Goal: Navigation & Orientation: Find specific page/section

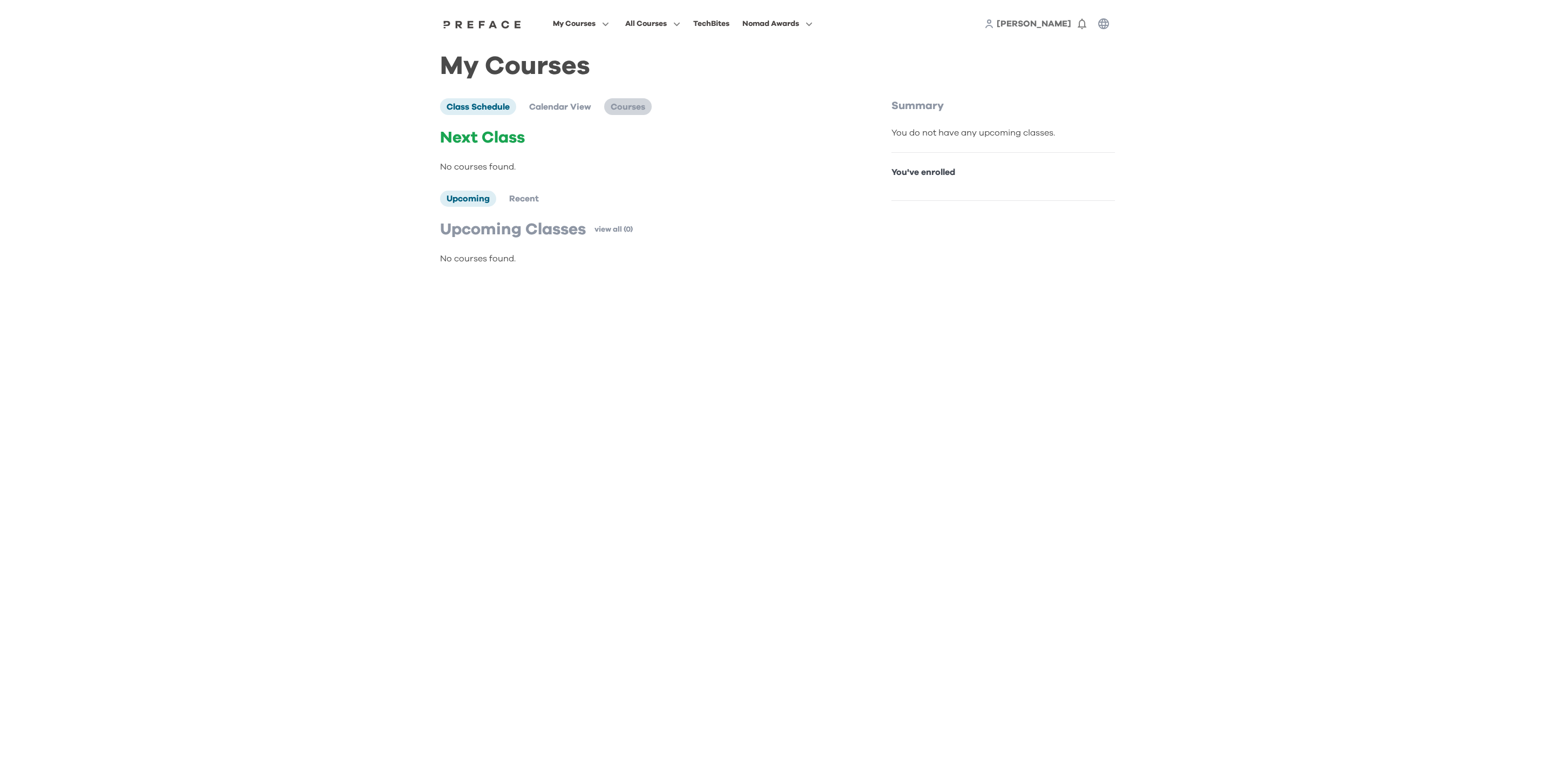
click at [627, 101] on li "Courses" at bounding box center [628, 106] width 48 height 16
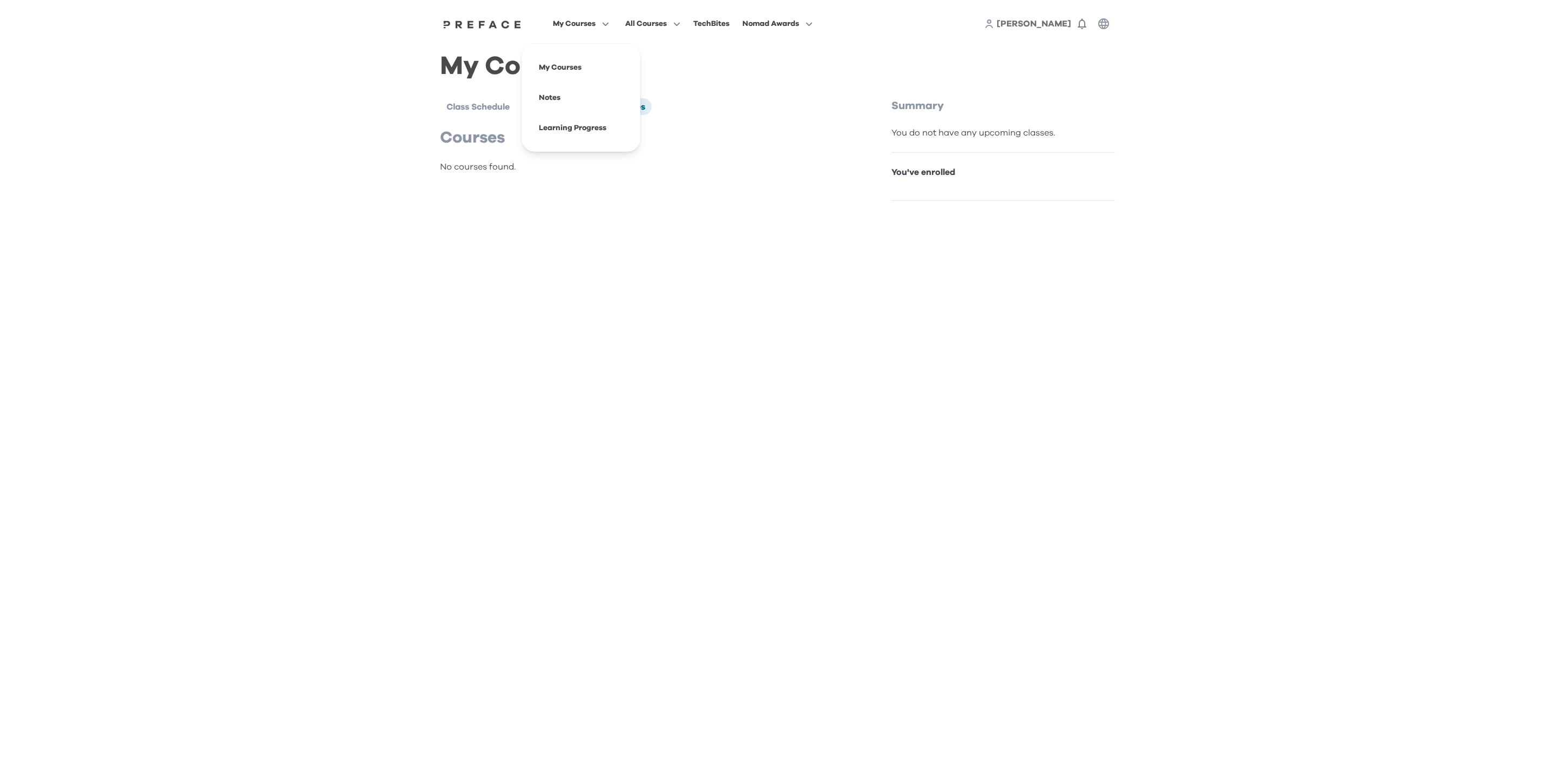
click at [580, 24] on span "My Courses" at bounding box center [574, 24] width 43 height 13
drag, startPoint x: 716, startPoint y: 25, endPoint x: 686, endPoint y: 25, distance: 30.0
click at [693, 25] on div "My Courses All Courses TechBites Nomad Awards" at bounding box center [688, 24] width 276 height 14
click at [668, 24] on button "All Courses" at bounding box center [653, 24] width 62 height 14
click at [573, 69] on span at bounding box center [581, 68] width 101 height 30
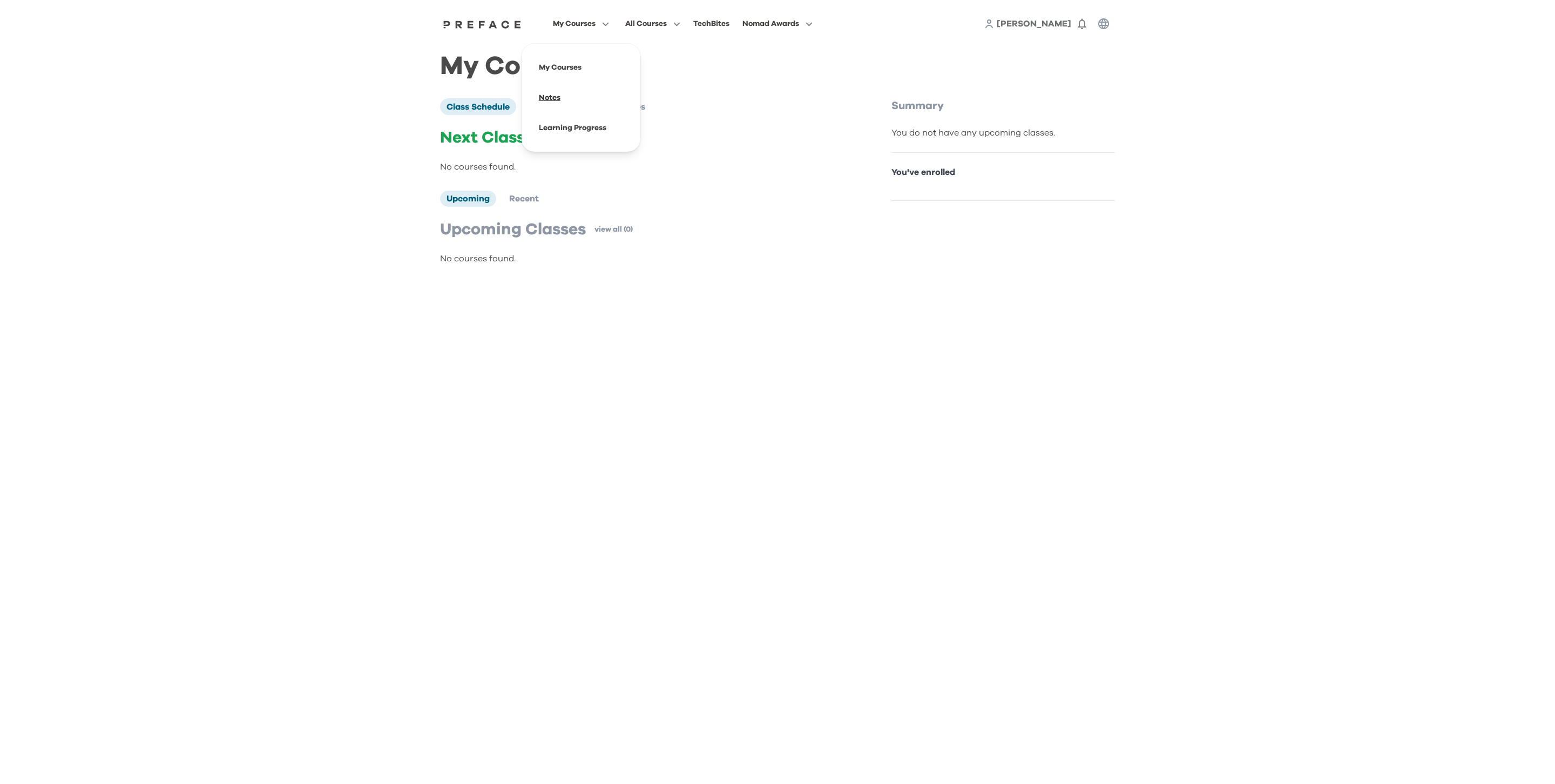
click at [556, 92] on span at bounding box center [581, 98] width 101 height 30
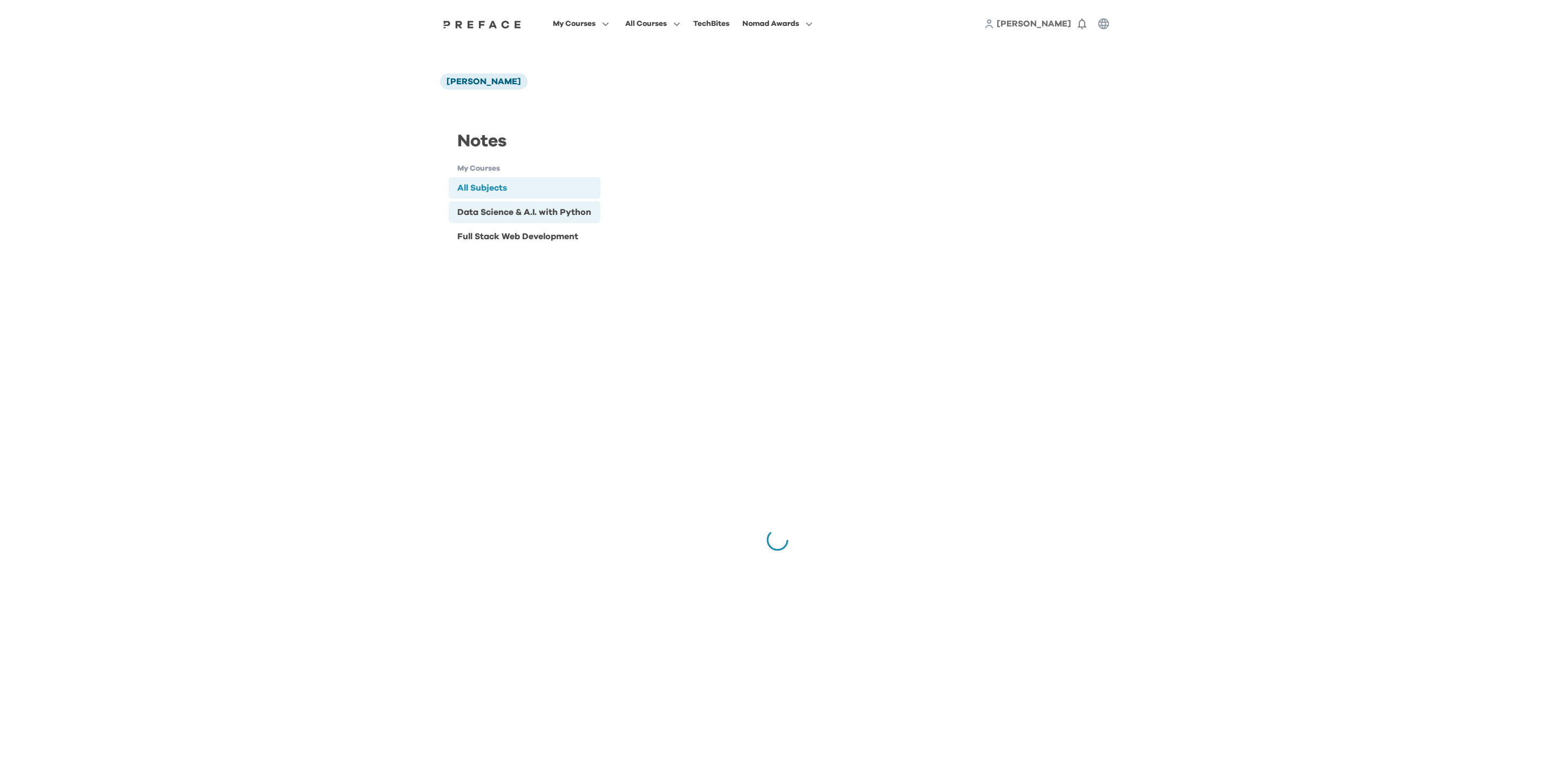
click at [517, 211] on div "Data Science & A.I. with Python" at bounding box center [525, 212] width 134 height 13
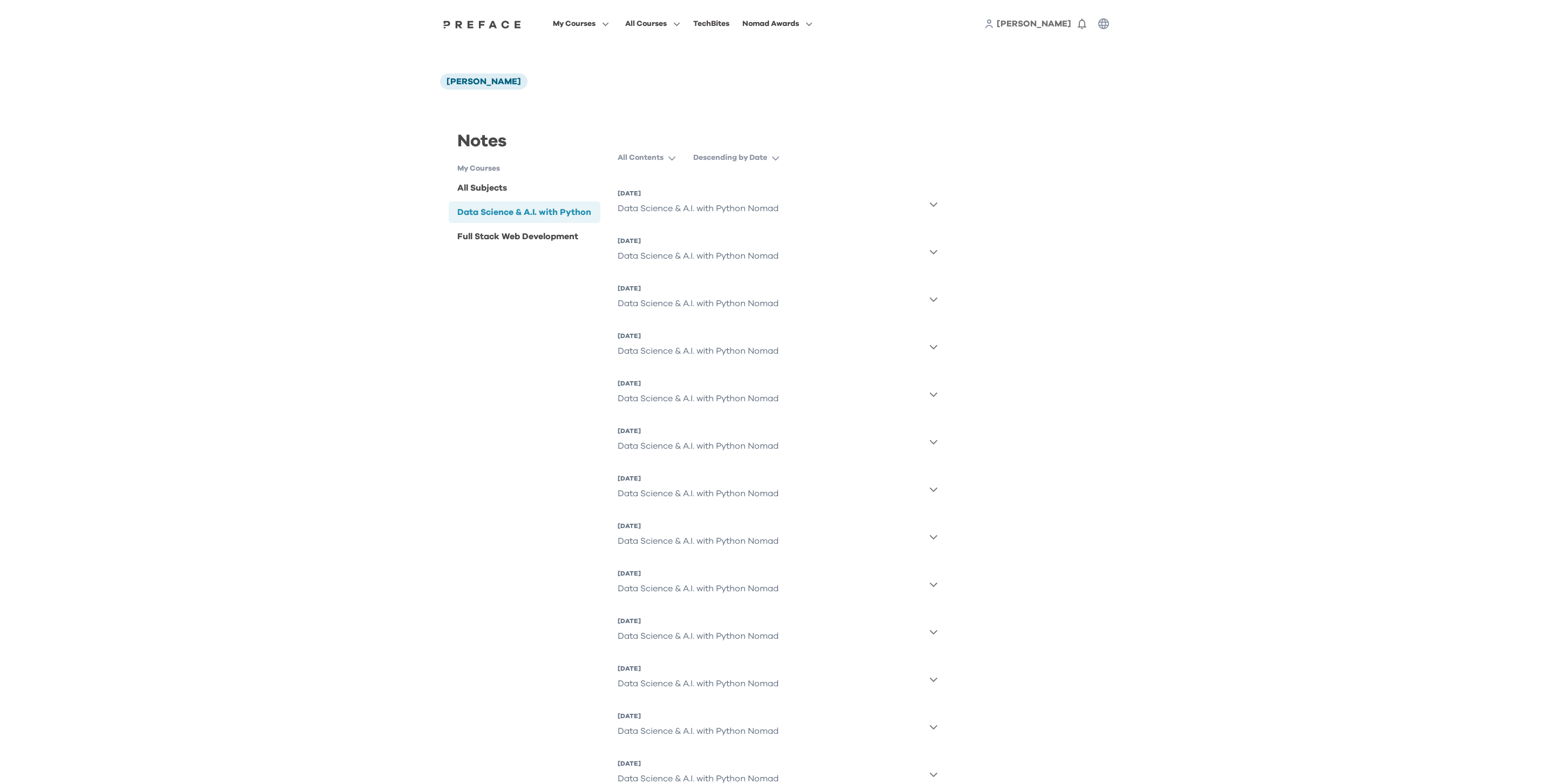
click at [661, 208] on div "Data Science & A.I. with Python Nomad" at bounding box center [698, 208] width 161 height 22
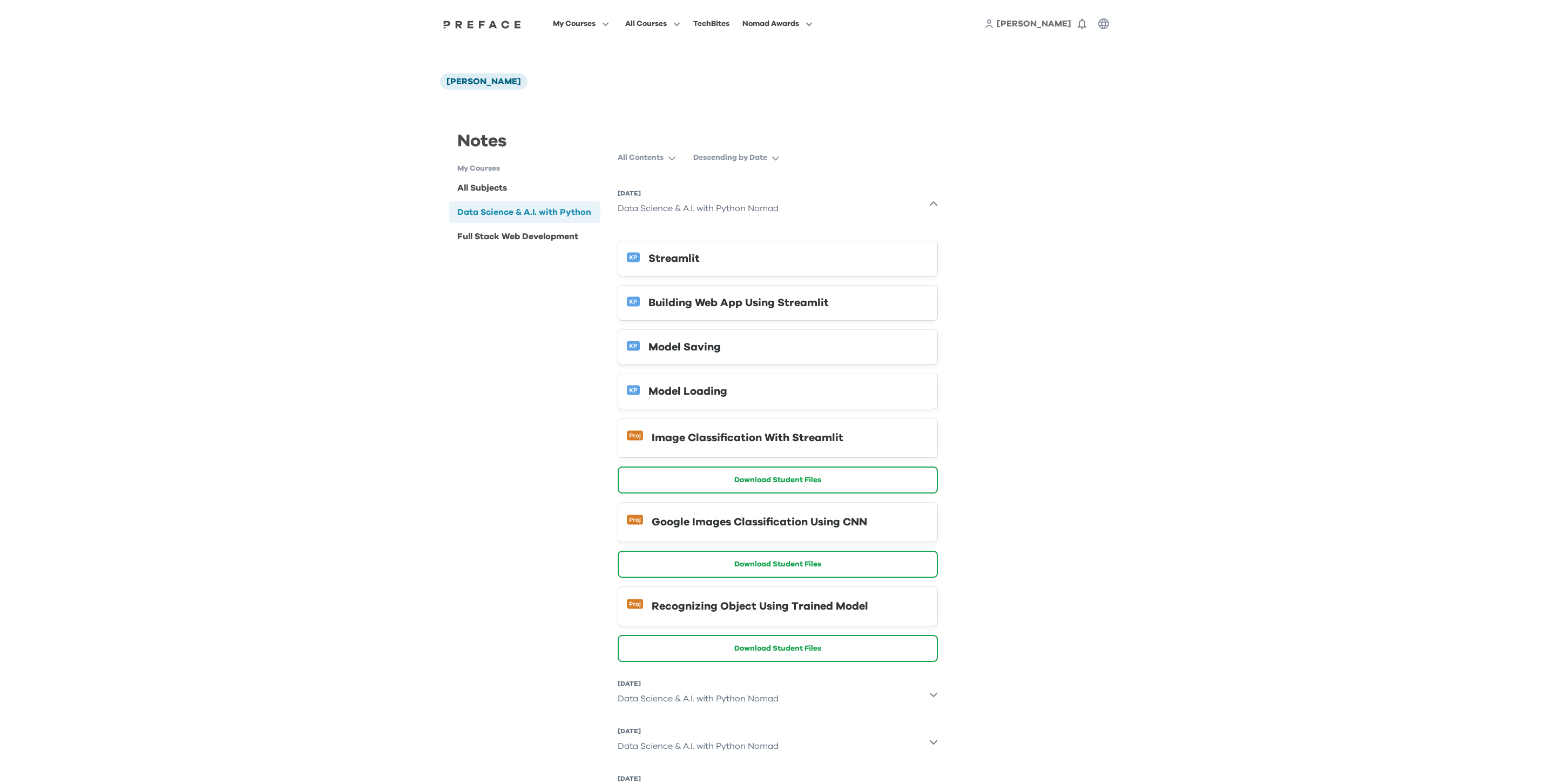
click at [932, 205] on icon "button" at bounding box center [933, 204] width 8 height 8
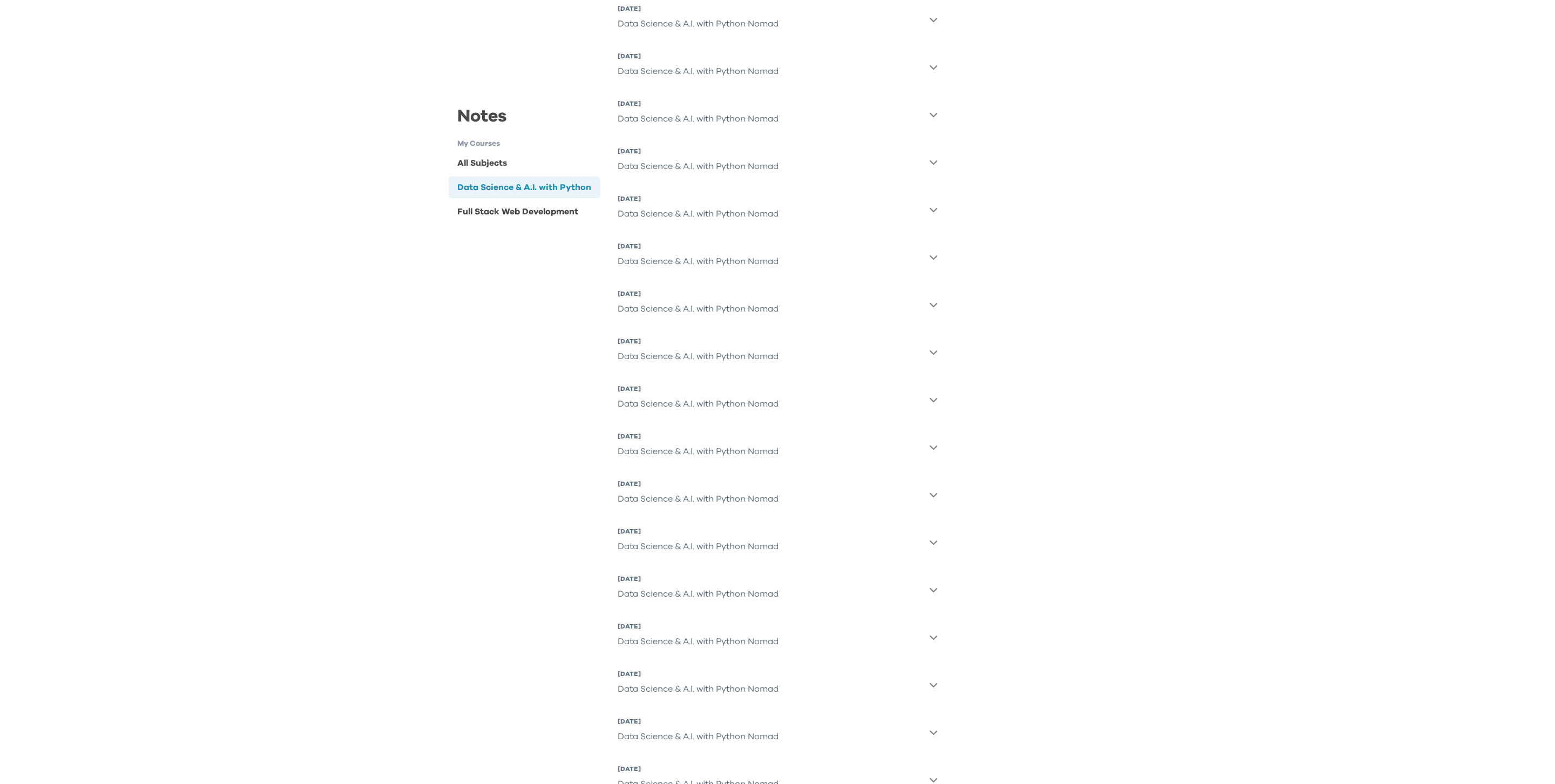
scroll to position [1226, 0]
click at [549, 214] on div "Full Stack Web Development" at bounding box center [518, 211] width 121 height 13
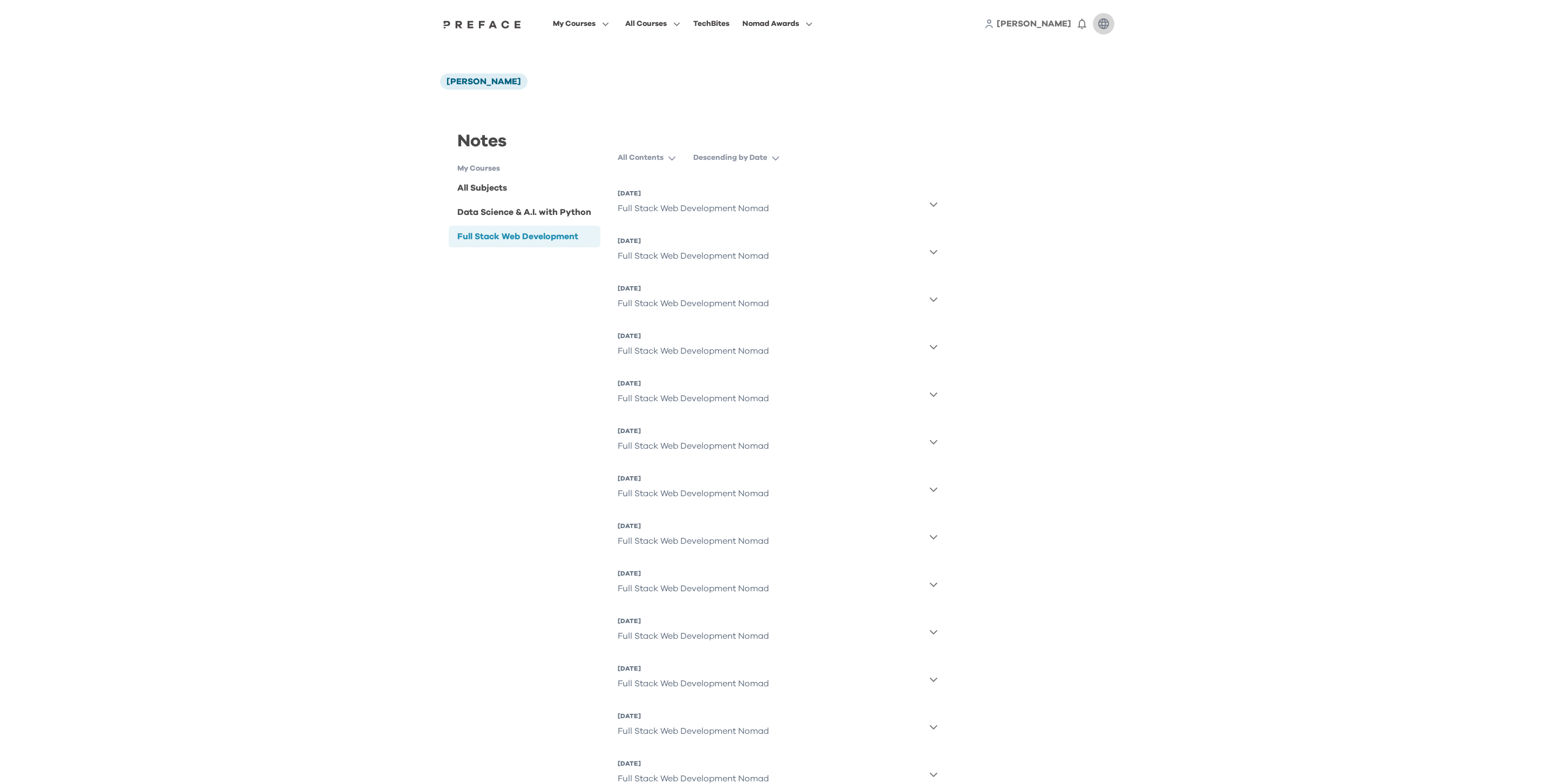
click at [1103, 24] on icon "button" at bounding box center [1103, 24] width 13 height 13
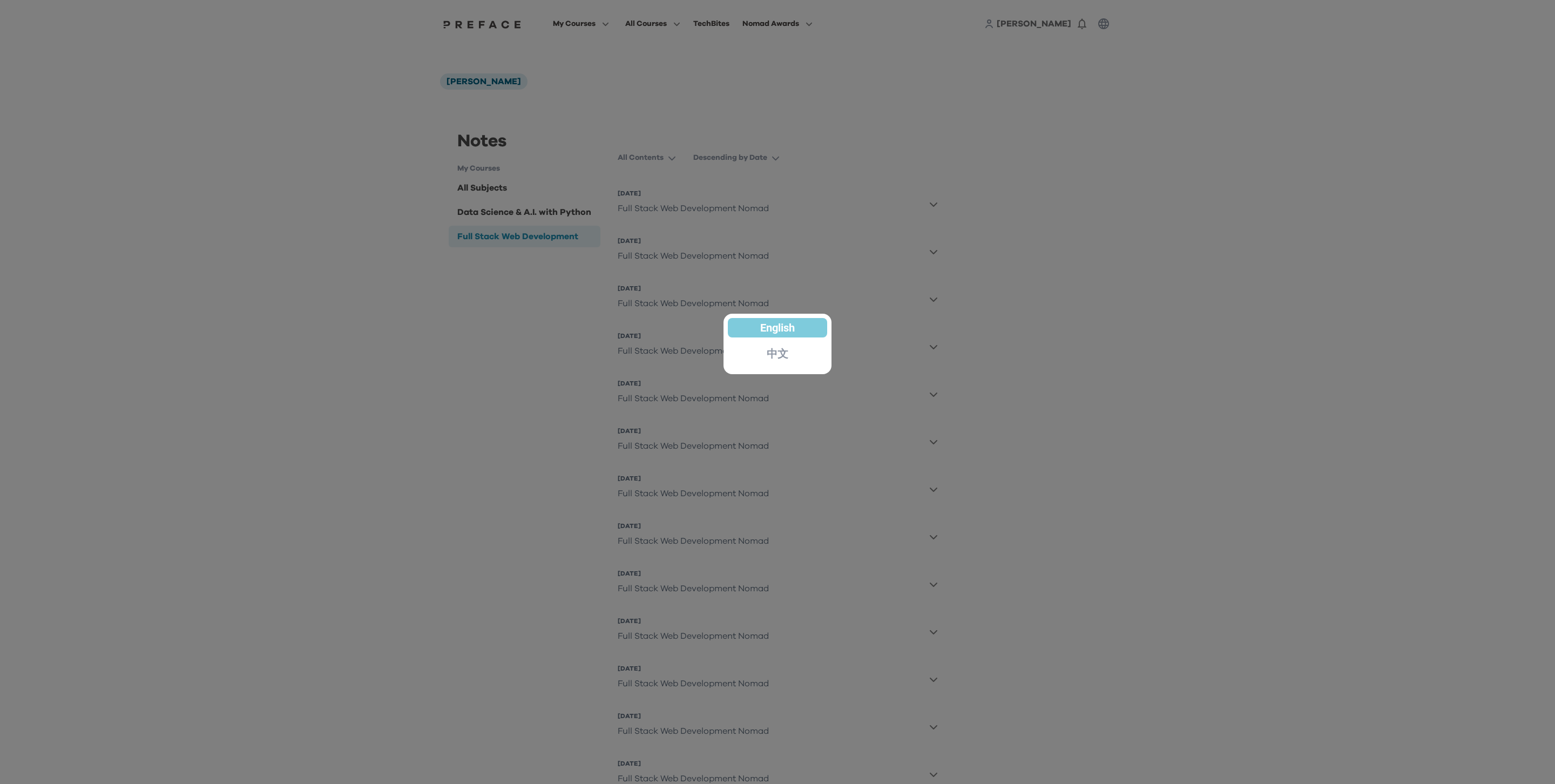
click at [1088, 25] on div at bounding box center [778, 392] width 1555 height 784
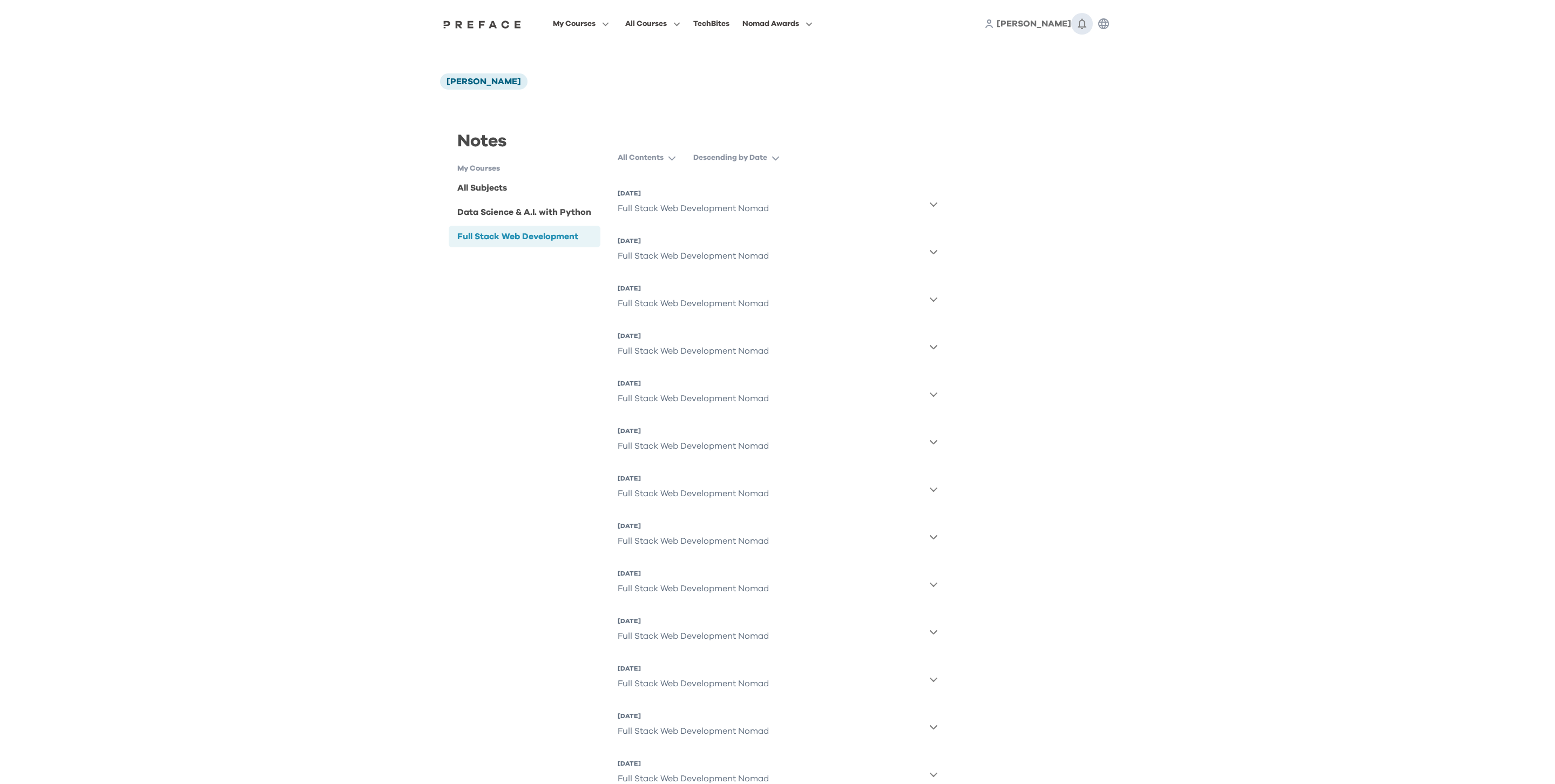
click at [1086, 25] on icon "button" at bounding box center [1082, 24] width 13 height 13
click at [1059, 27] on span "[PERSON_NAME]" at bounding box center [1033, 24] width 74 height 8
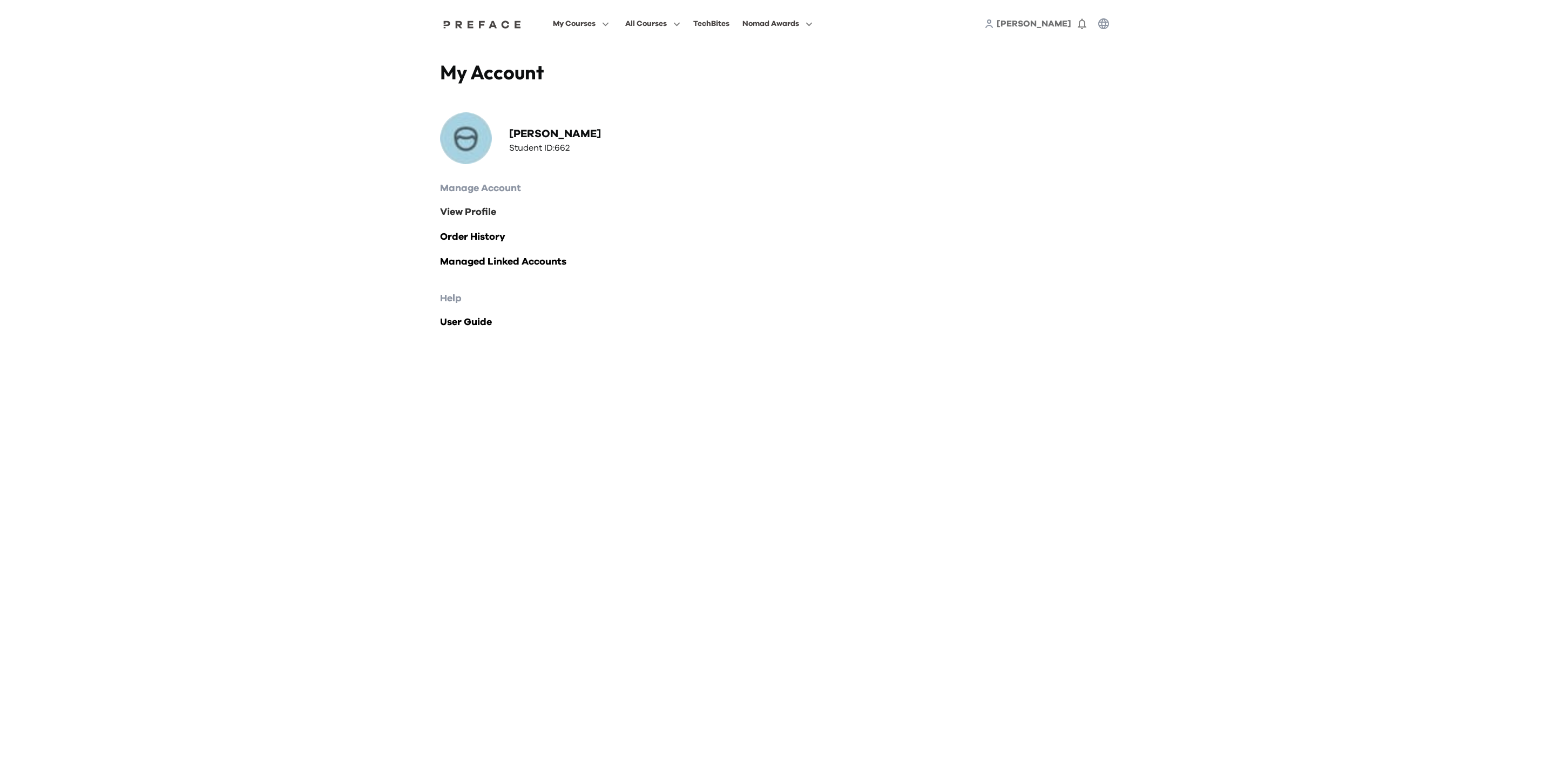
click at [479, 209] on link "View Profile" at bounding box center [778, 212] width 675 height 15
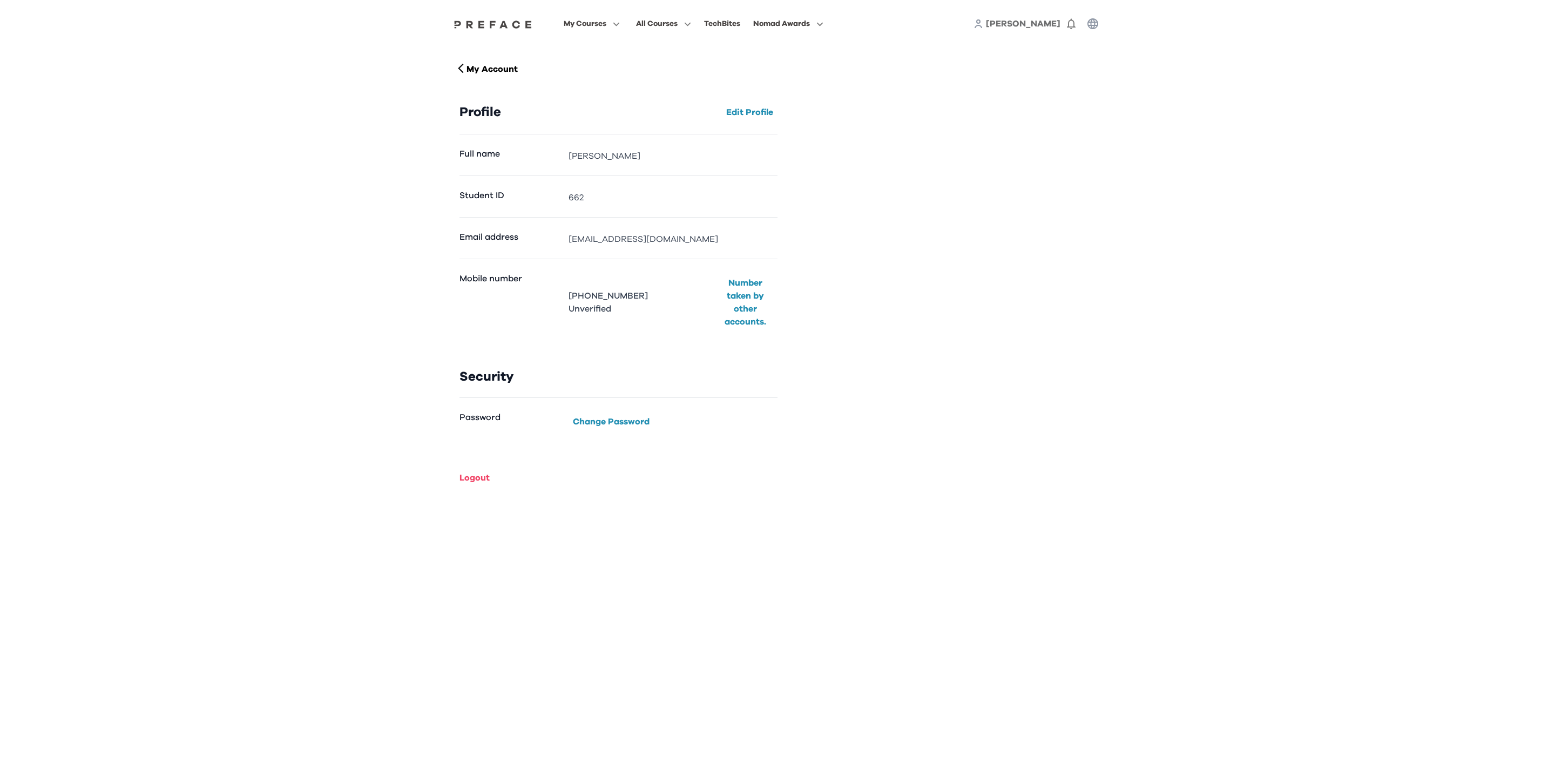
click at [1037, 23] on span "[PERSON_NAME]" at bounding box center [1023, 24] width 74 height 8
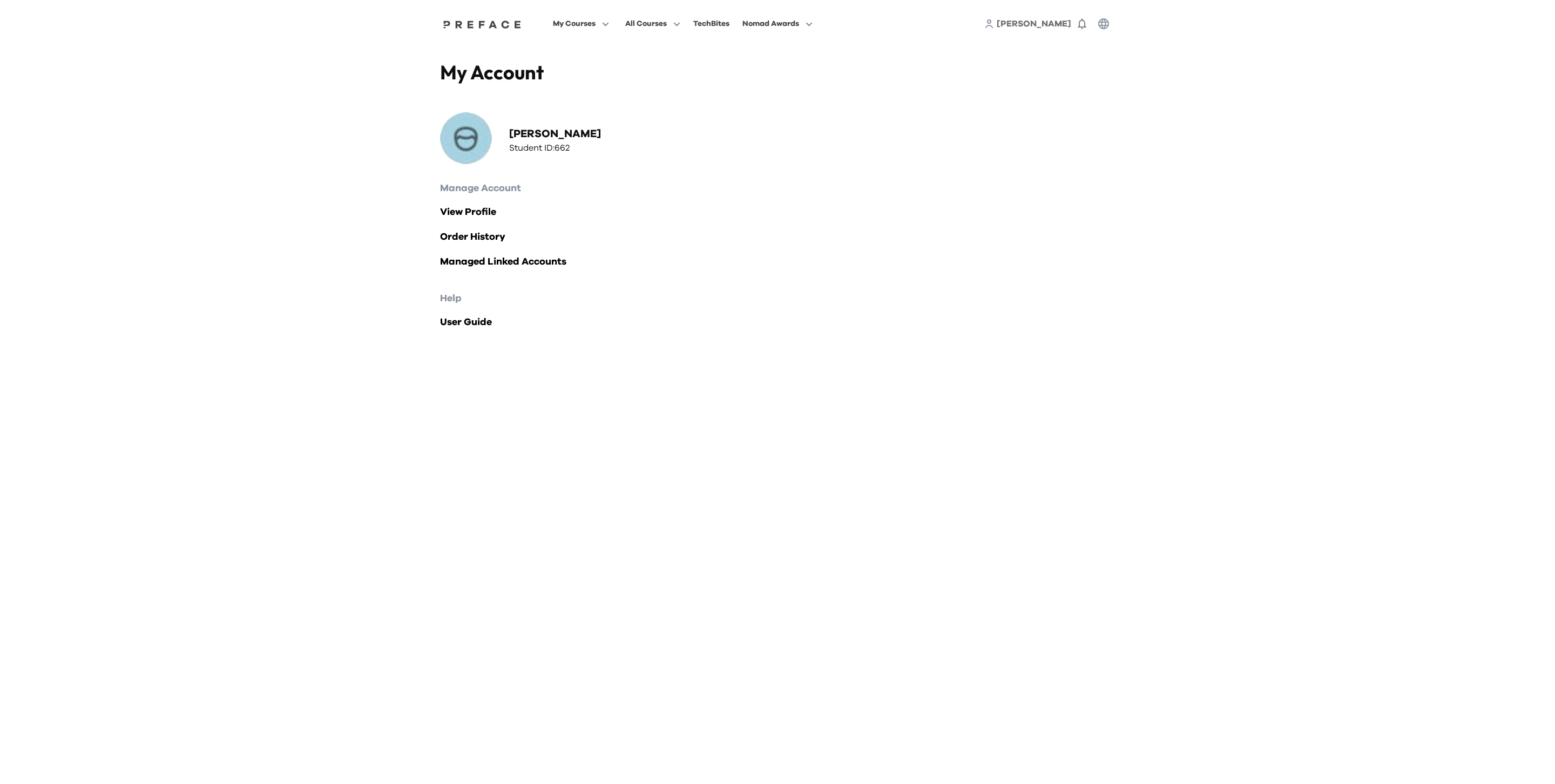
click at [540, 148] on h3 "Student ID: 662" at bounding box center [555, 147] width 92 height 13
click at [471, 141] on img at bounding box center [466, 138] width 52 height 52
click at [472, 24] on img at bounding box center [482, 24] width 83 height 8
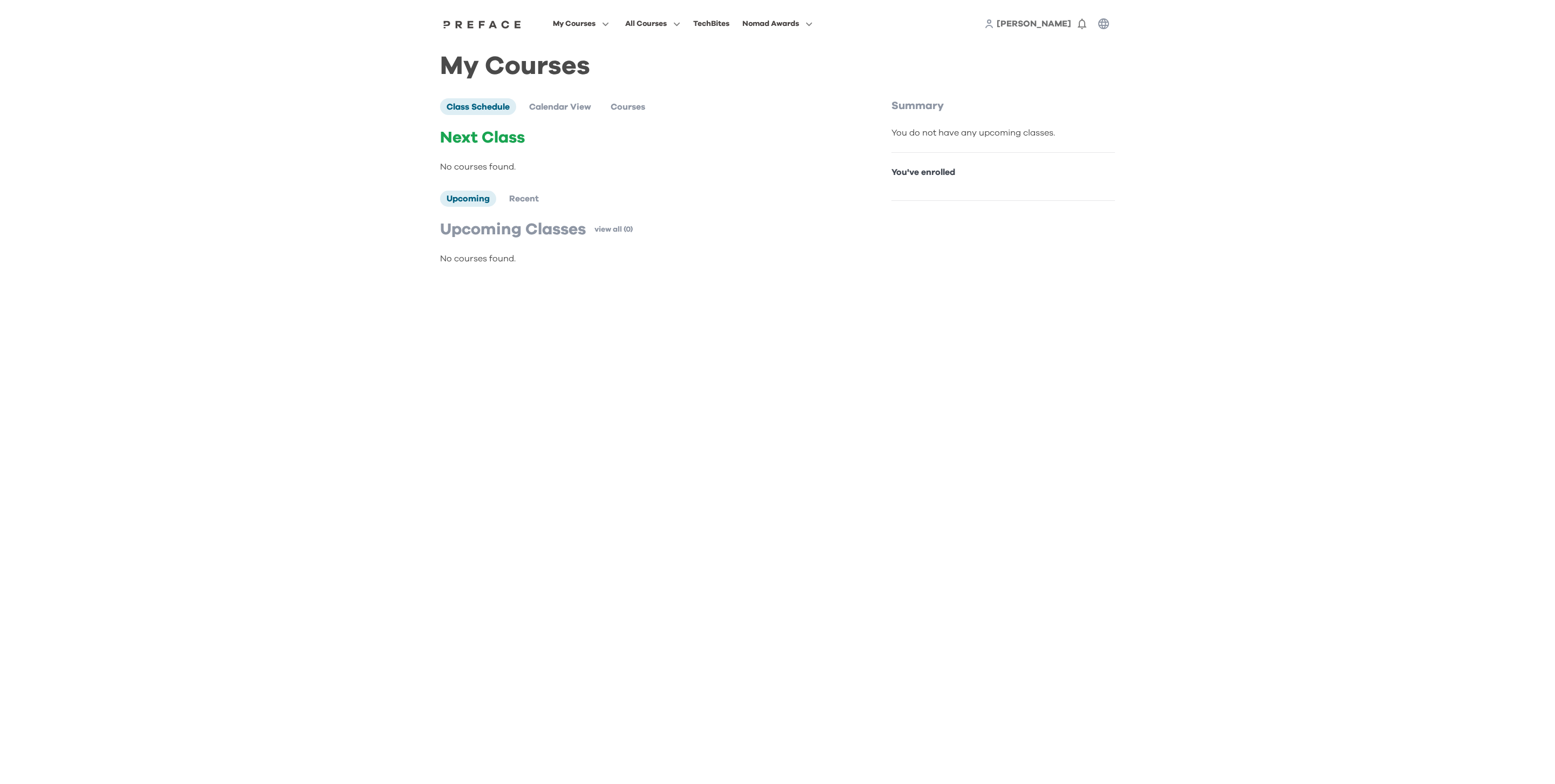
click at [572, 118] on div "Class Schedule Calendar View Courses Next Class No courses found. Upcoming Rece…" at bounding box center [665, 182] width 449 height 167
click at [572, 112] on li "Calendar View" at bounding box center [560, 106] width 75 height 16
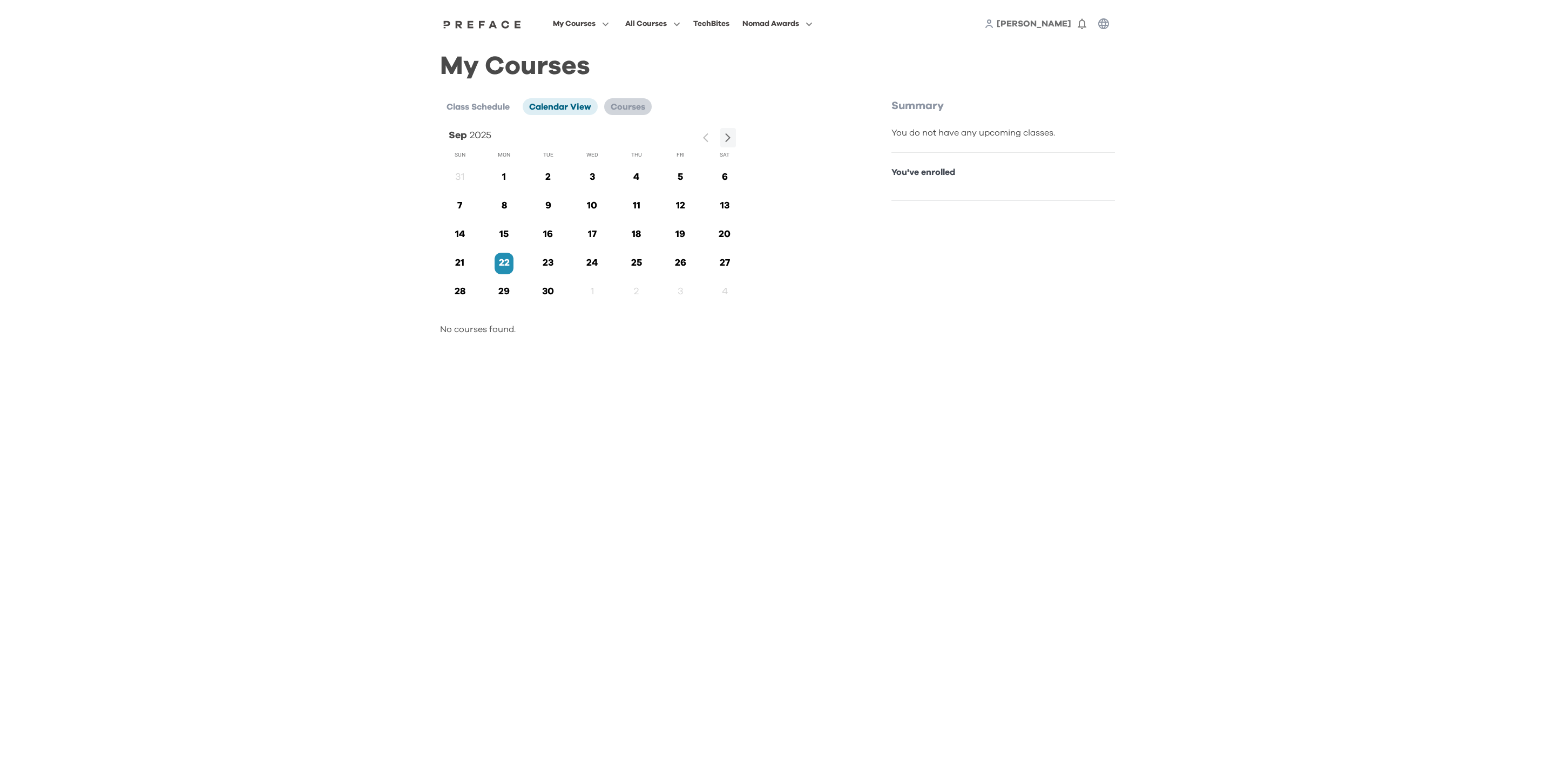
click at [633, 106] on span "Courses" at bounding box center [628, 107] width 34 height 8
click at [601, 23] on icon "button" at bounding box center [603, 24] width 11 height 8
click at [472, 60] on h1 "My Courses" at bounding box center [778, 66] width 675 height 12
click at [1043, 19] on span "[PERSON_NAME]" at bounding box center [1033, 24] width 74 height 8
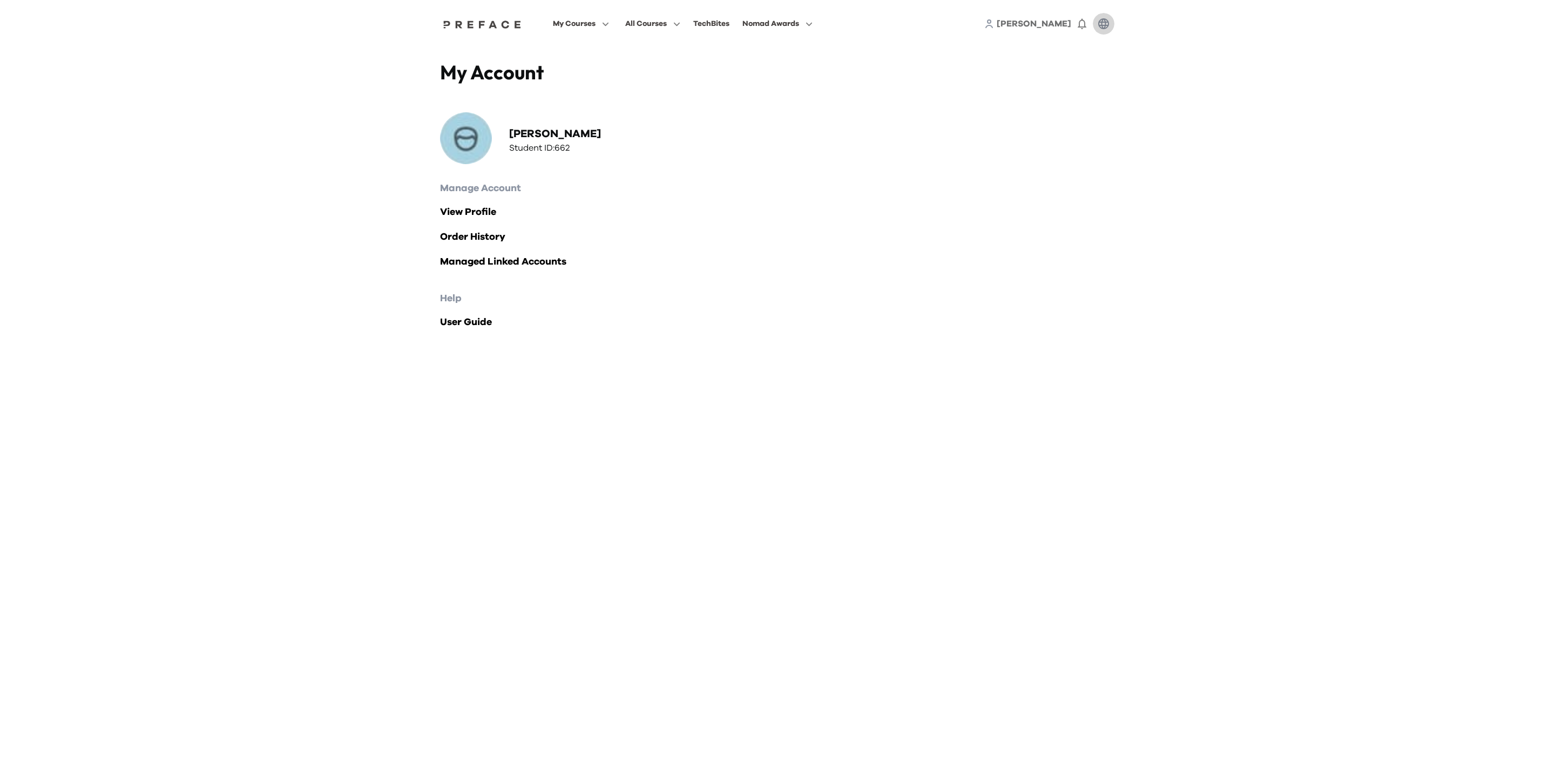
click at [1100, 21] on icon "button" at bounding box center [1103, 24] width 13 height 13
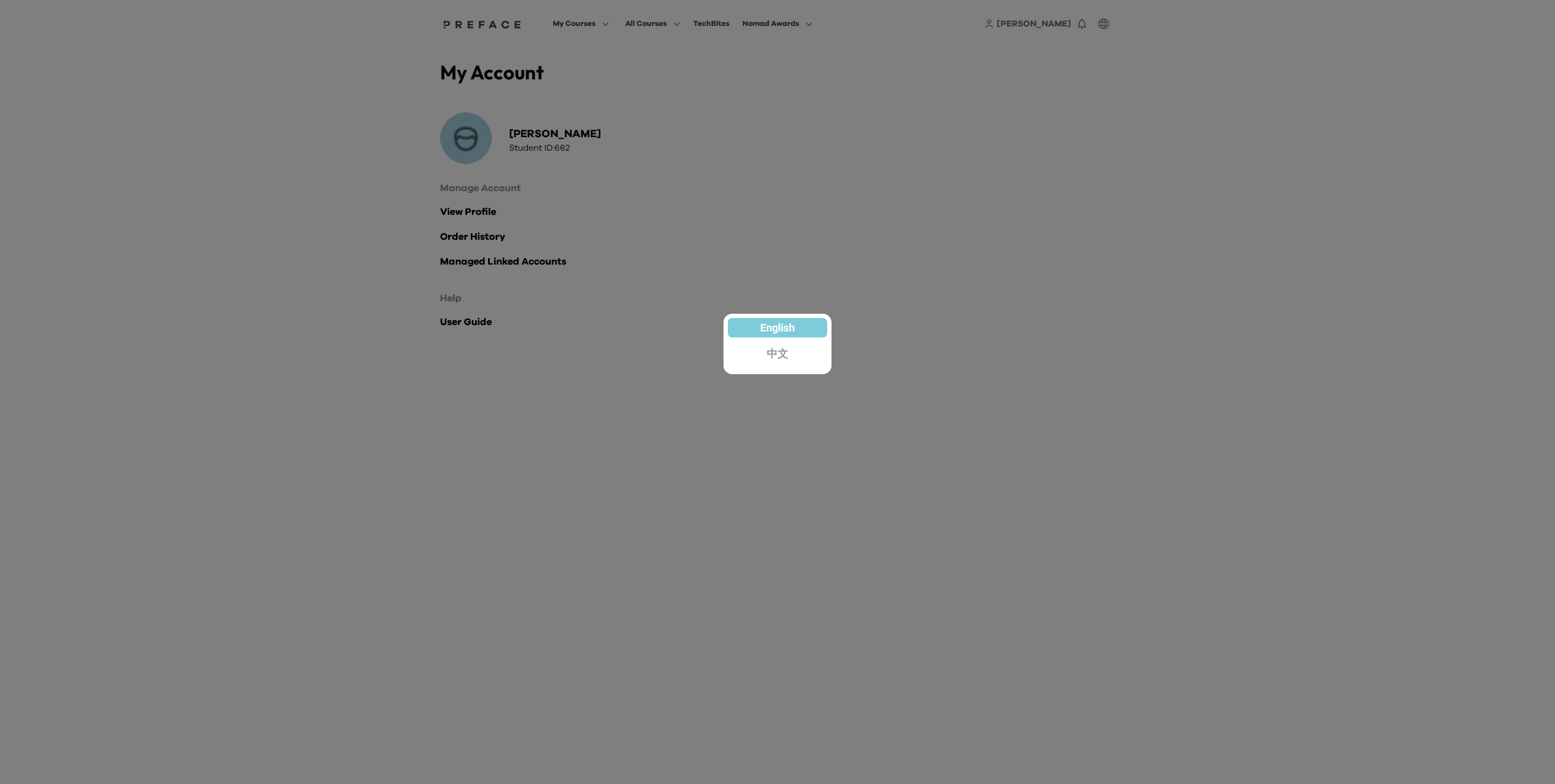
click at [782, 232] on div at bounding box center [778, 392] width 1555 height 784
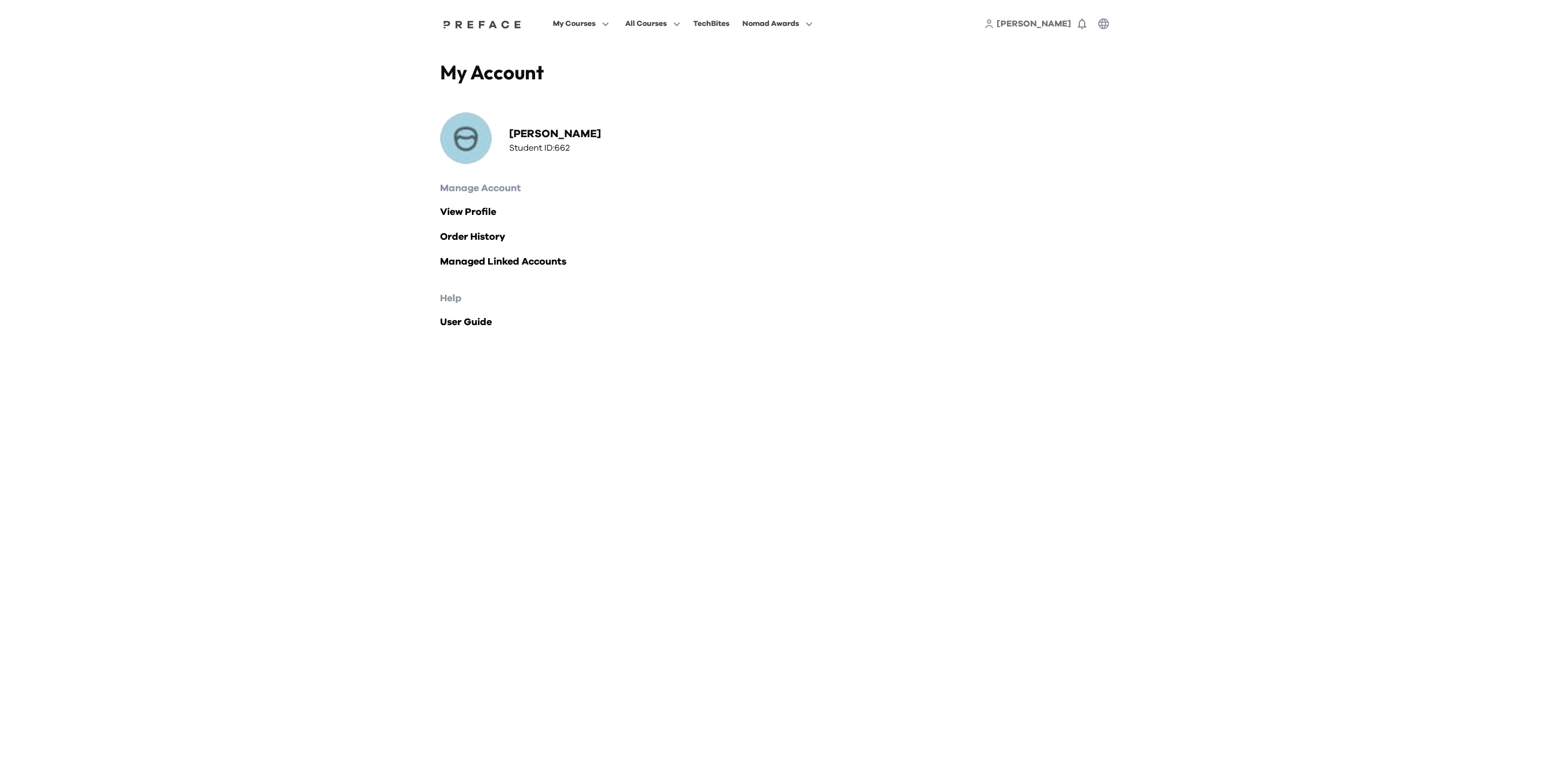
drag, startPoint x: 473, startPoint y: 8, endPoint x: 476, endPoint y: 20, distance: 12.4
click at [474, 10] on div "My Courses All Courses TechBites Nomad Awards Adrian" at bounding box center [778, 24] width 691 height 48
click at [495, 27] on img at bounding box center [482, 24] width 83 height 8
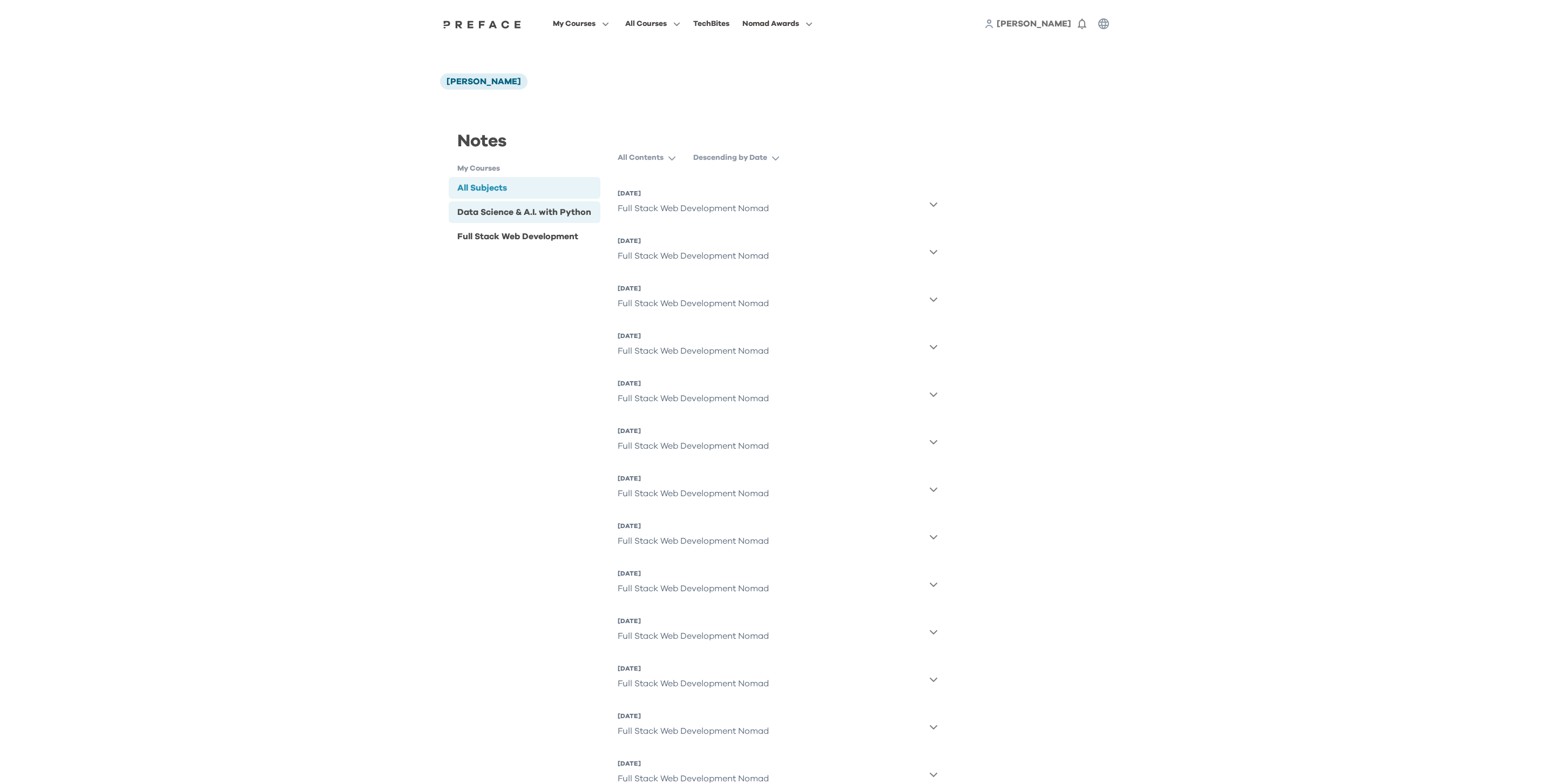
click at [458, 202] on div "Data Science & A.I. with Python" at bounding box center [524, 212] width 152 height 22
drag, startPoint x: 435, startPoint y: 209, endPoint x: 582, endPoint y: 237, distance: 149.6
copy div "Data Science & A.I. with Python Full Stack Web Development"
